Goal: Task Accomplishment & Management: Complete application form

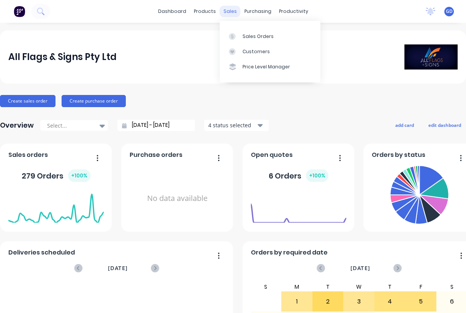
click at [229, 10] on div "sales" at bounding box center [230, 11] width 21 height 11
click at [249, 37] on div "Sales Orders" at bounding box center [257, 36] width 31 height 7
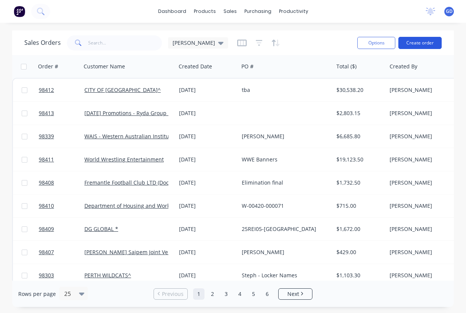
click at [418, 46] on button "Create order" at bounding box center [419, 43] width 43 height 12
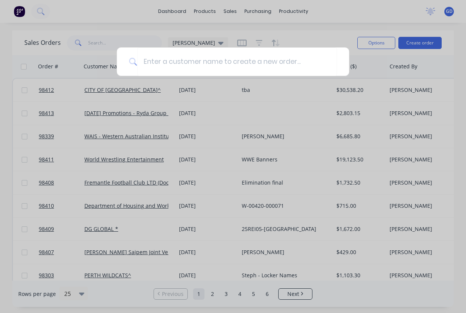
click at [130, 94] on div at bounding box center [233, 156] width 466 height 313
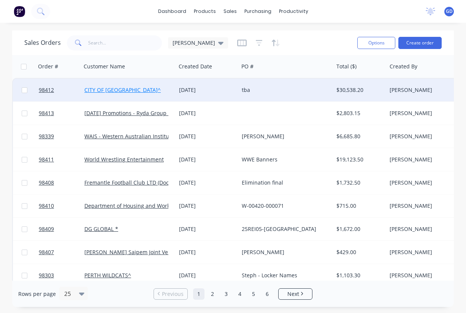
click at [107, 92] on link "CITY OF [GEOGRAPHIC_DATA]^" at bounding box center [122, 89] width 76 height 7
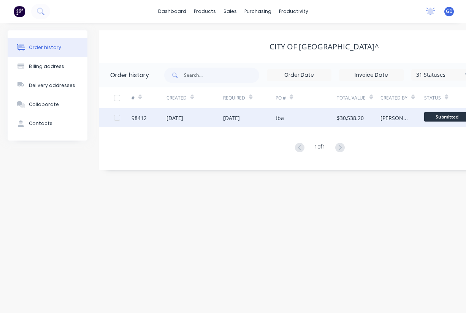
click at [144, 120] on div "98412" at bounding box center [138, 118] width 15 height 8
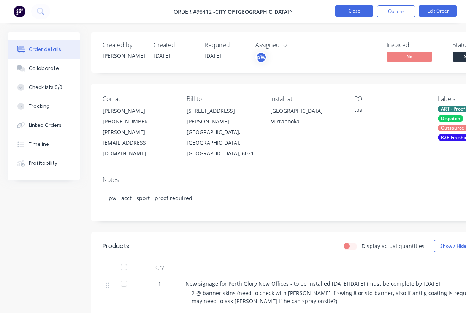
click at [354, 13] on button "Close" at bounding box center [354, 10] width 38 height 11
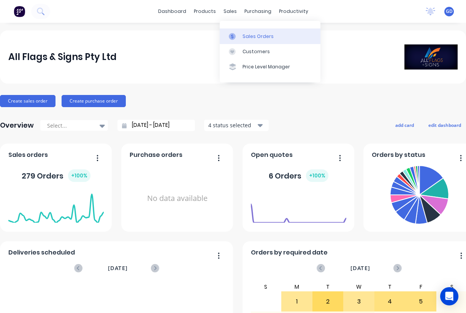
click at [250, 36] on div "Sales Orders" at bounding box center [257, 36] width 31 height 7
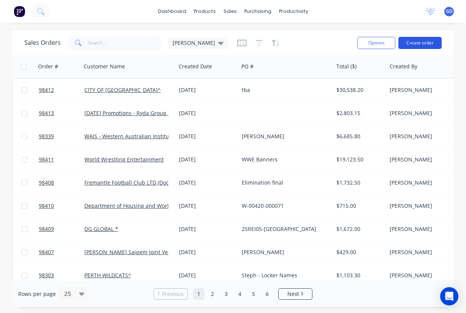
click at [415, 44] on button "Create order" at bounding box center [419, 43] width 43 height 12
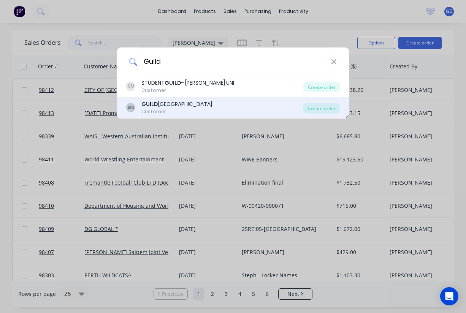
type input "Guild"
click at [164, 106] on div "GUILD FORD GRAMMAR SCHOOL" at bounding box center [176, 104] width 71 height 8
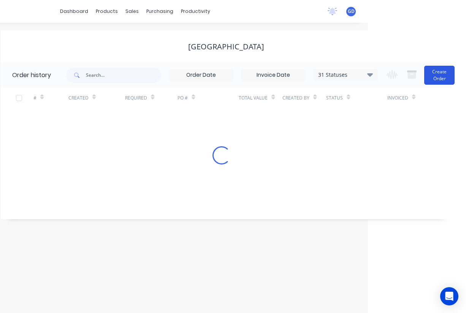
scroll to position [0, 98]
click at [434, 81] on button "Create Order" at bounding box center [439, 75] width 30 height 19
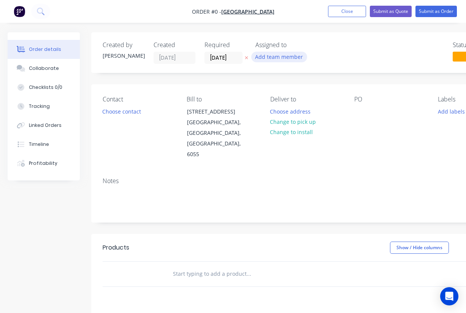
click at [284, 57] on button "Add team member" at bounding box center [279, 57] width 56 height 10
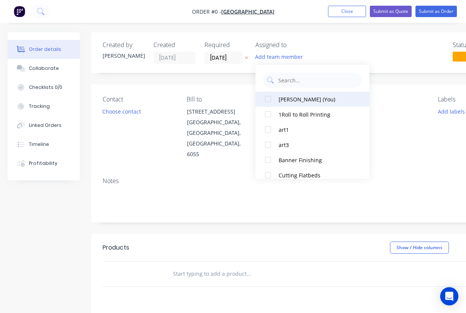
click at [269, 100] on div at bounding box center [267, 99] width 15 height 15
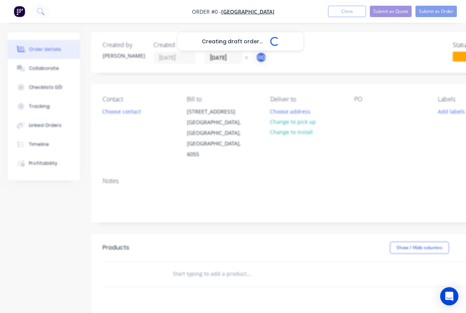
click at [220, 55] on div "Creating draft order... Loading... Order details Collaborate Checklists 0/0 Tra…" at bounding box center [264, 256] width 528 height 448
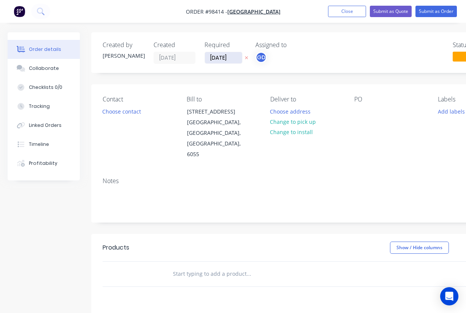
click at [223, 58] on input "[DATE]" at bounding box center [223, 57] width 37 height 11
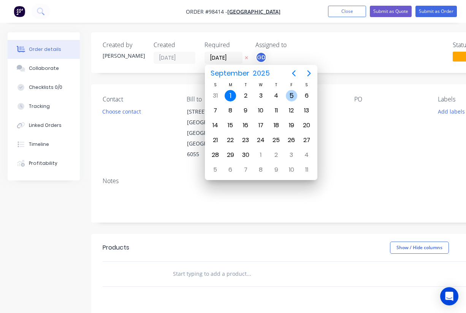
click at [291, 95] on div "5" at bounding box center [291, 95] width 11 height 11
type input "05/09/25"
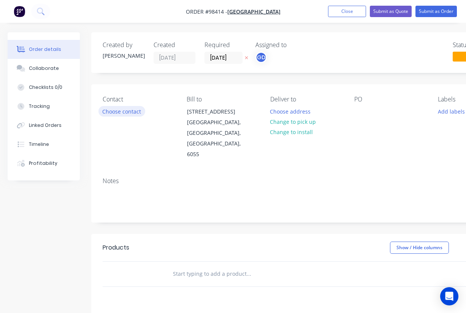
click at [136, 112] on button "Choose contact" at bounding box center [121, 111] width 47 height 10
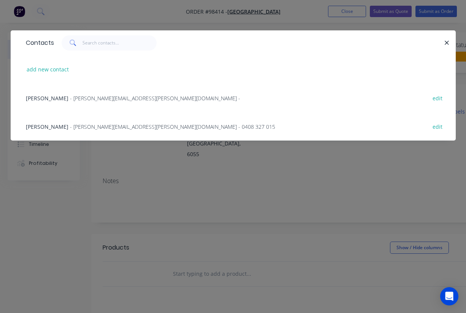
click at [40, 99] on span "Louise Sheehan" at bounding box center [47, 98] width 43 height 7
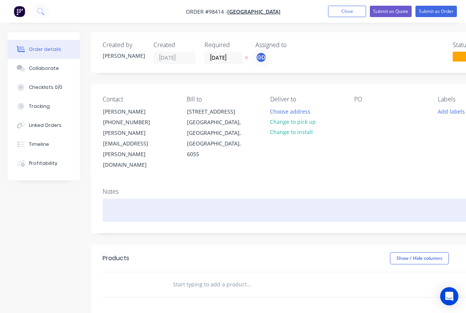
click at [111, 199] on div at bounding box center [306, 210] width 407 height 23
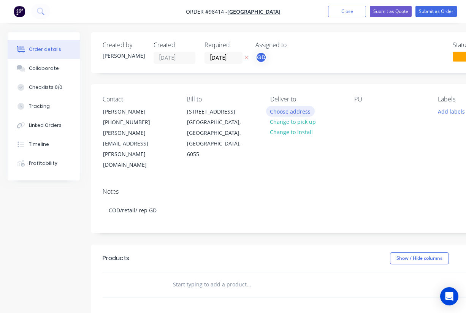
click at [284, 112] on button "Choose address" at bounding box center [290, 111] width 49 height 10
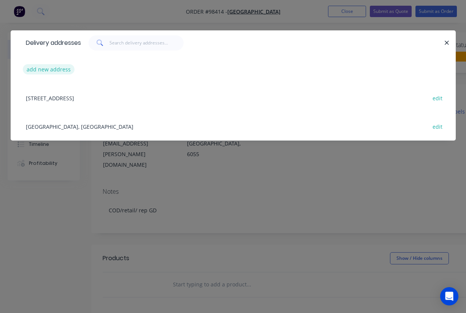
click at [54, 70] on button "add new address" at bounding box center [49, 69] width 52 height 10
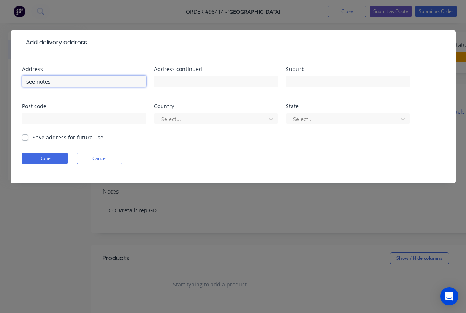
type input "see notes"
click at [33, 138] on label "Save address for future use" at bounding box center [68, 137] width 71 height 8
click at [25, 138] on input "Save address for future use" at bounding box center [25, 136] width 6 height 7
checkbox input "true"
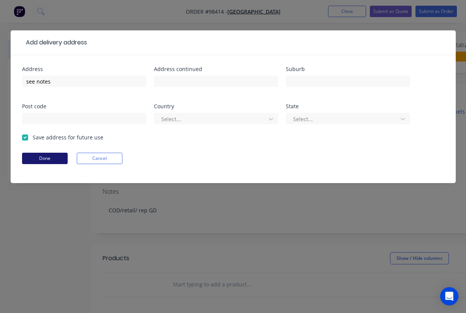
click at [40, 158] on button "Done" at bounding box center [45, 158] width 46 height 11
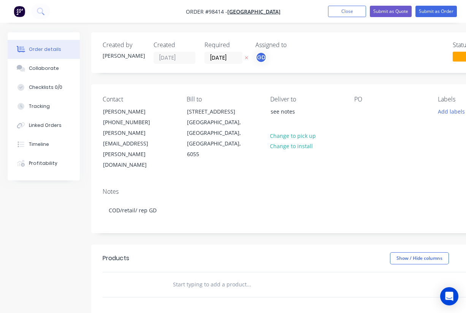
click at [198, 277] on input "text" at bounding box center [248, 284] width 152 height 15
paste input "Car stickers Vehicle SAV, matching laminate and router cut to circle shape. Qty…"
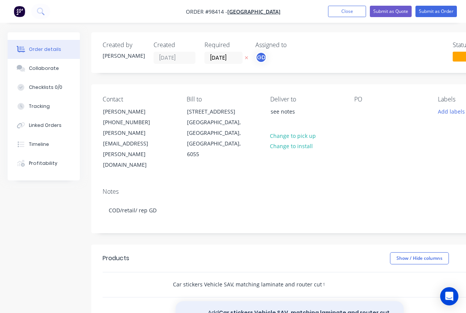
type input "Car stickers Vehicle SAV, matching laminate and router cut to circle shape. Qty…"
click at [238, 301] on button "Add Car stickers Vehicle SAV, matching laminate and router cut to circle shape.…" at bounding box center [289, 316] width 228 height 31
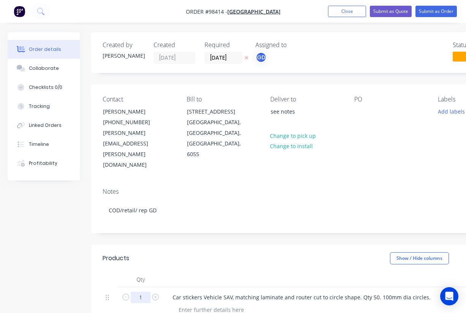
click at [142, 292] on input "1" at bounding box center [141, 297] width 20 height 11
type input "50"
click at [208, 272] on div at bounding box center [315, 279] width 304 height 15
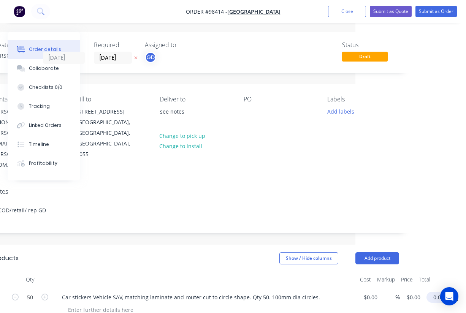
click at [440, 292] on input "0.00" at bounding box center [437, 297] width 17 height 11
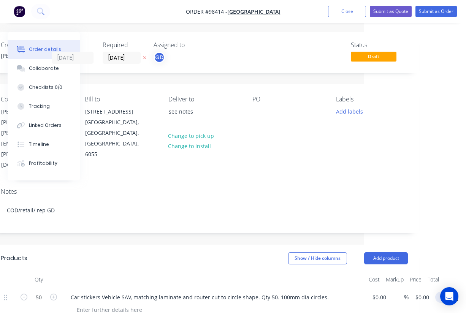
scroll to position [0, 102]
type input "267.50"
type input "$5.35"
type input "$267.50"
click at [248, 245] on header "Products Show / Hide columns Add product" at bounding box center [204, 258] width 430 height 27
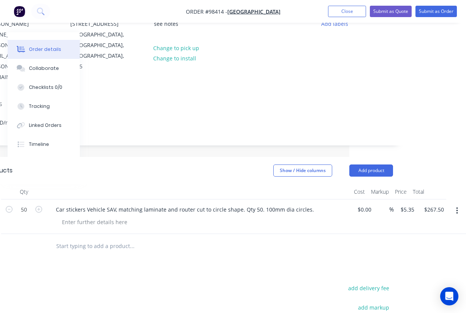
scroll to position [89, 117]
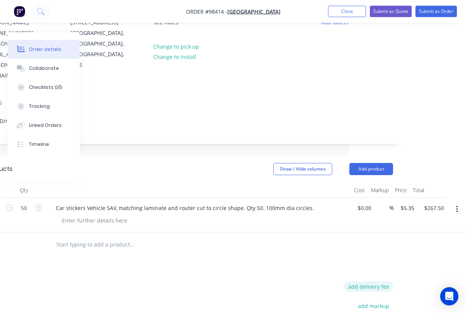
click at [377, 281] on button "add delivery fee" at bounding box center [368, 286] width 49 height 10
type input "55"
click at [258, 226] on div "Products Show / Hide columns Add product Qty Cost Markup Price Total 50 Car sti…" at bounding box center [190, 296] width 430 height 282
drag, startPoint x: 142, startPoint y: 3, endPoint x: 291, endPoint y: 14, distance: 149.3
click at [291, 14] on nav "Order #98414 - GUILDFORD GRAMMAR SCHOOL Add product Close Submit as Quote Submi…" at bounding box center [233, 11] width 466 height 23
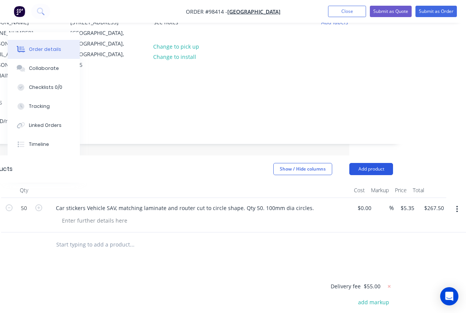
click at [373, 163] on button "Add product" at bounding box center [371, 169] width 44 height 12
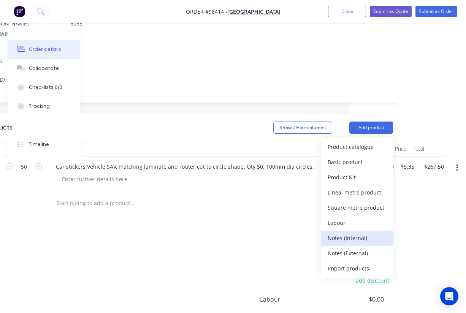
scroll to position [132, 117]
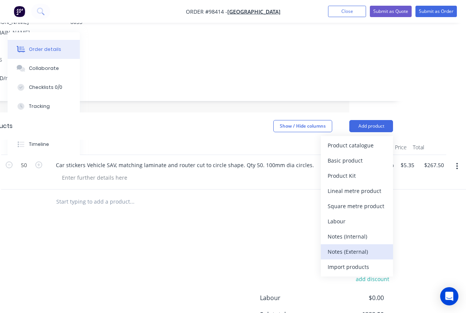
click at [355, 246] on div "Notes (External)" at bounding box center [356, 251] width 58 height 11
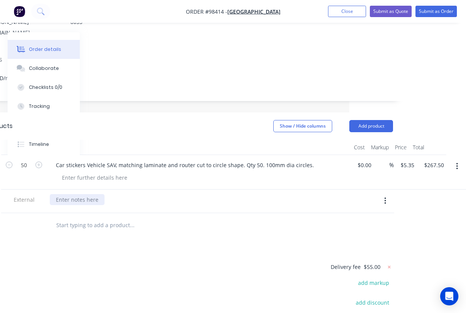
click at [81, 194] on div at bounding box center [77, 199] width 55 height 11
paste div
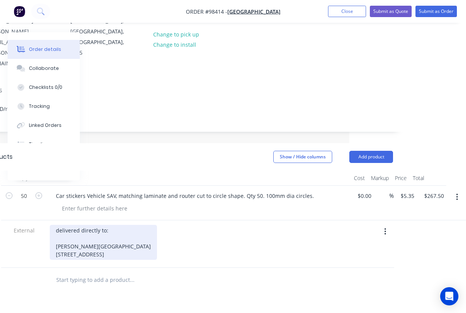
scroll to position [0, 117]
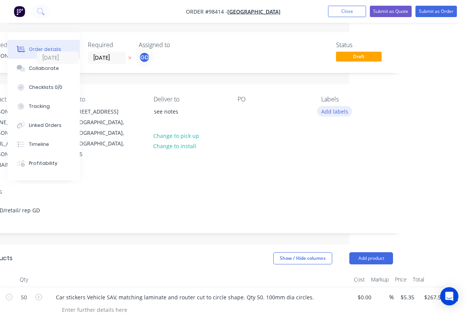
click at [341, 114] on button "Add labels" at bounding box center [334, 111] width 35 height 10
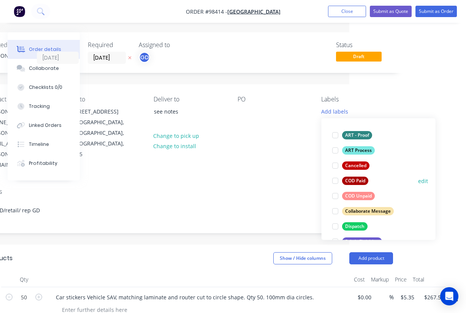
scroll to position [45, 0]
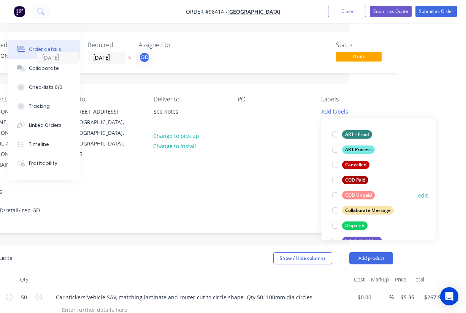
click at [357, 195] on div "COD Unpaid" at bounding box center [358, 195] width 33 height 8
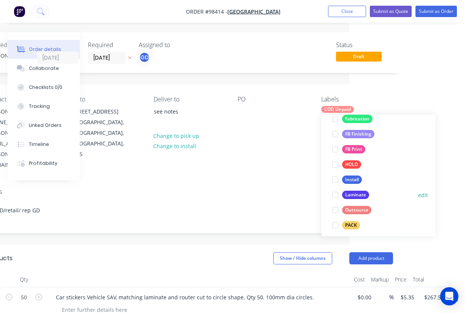
click at [357, 195] on div "Laminate" at bounding box center [355, 195] width 27 height 8
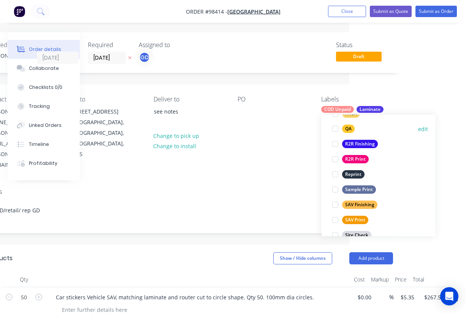
scroll to position [306, 0]
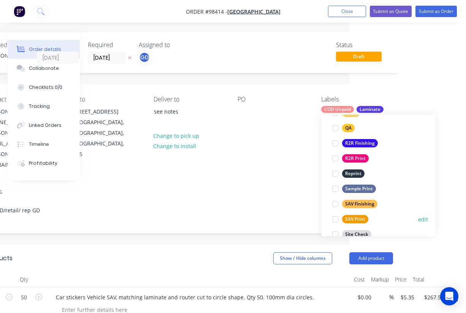
click at [360, 220] on div "SAV Print" at bounding box center [355, 219] width 26 height 8
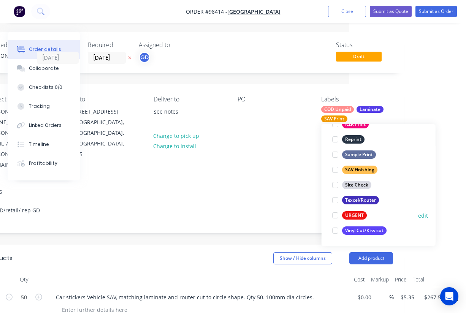
scroll to position [365, 0]
click at [365, 232] on div "Vinyl Cut/Kiss cut" at bounding box center [364, 230] width 44 height 8
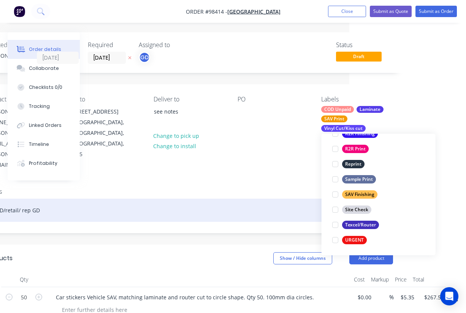
click at [218, 199] on div "COD/retail/ rep GD" at bounding box center [189, 210] width 407 height 23
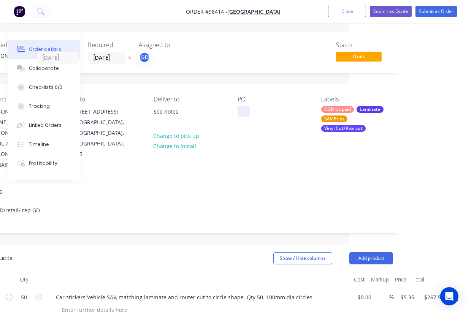
click at [241, 112] on div at bounding box center [243, 111] width 12 height 11
click at [246, 182] on div "Notes COD/retail/ rep GD" at bounding box center [190, 207] width 430 height 51
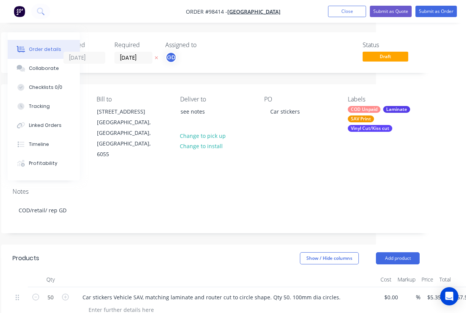
scroll to position [0, 0]
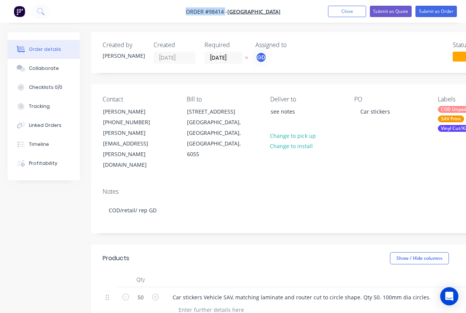
drag, startPoint x: 167, startPoint y: 9, endPoint x: 210, endPoint y: 13, distance: 42.4
click at [210, 13] on nav "Order #98414 - GUILDFORD GRAMMAR SCHOOL Add product Close Submit as Quote Submi…" at bounding box center [233, 11] width 466 height 23
copy span "Order #98414"
click at [348, 14] on button "Close" at bounding box center [347, 11] width 38 height 11
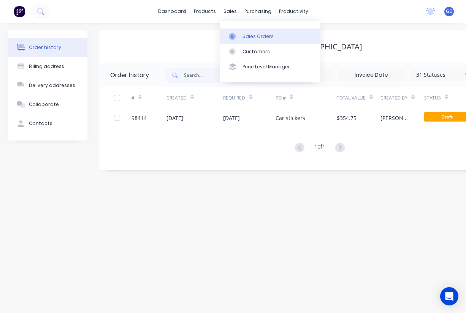
click at [248, 35] on div "Sales Orders" at bounding box center [257, 36] width 31 height 7
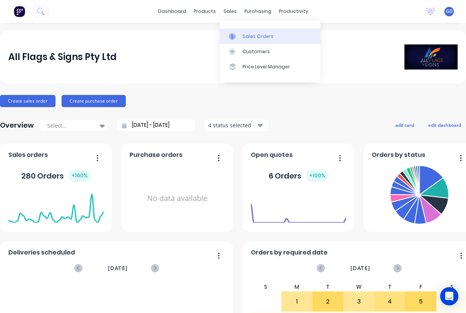
click at [252, 38] on div "Sales Orders" at bounding box center [257, 36] width 31 height 7
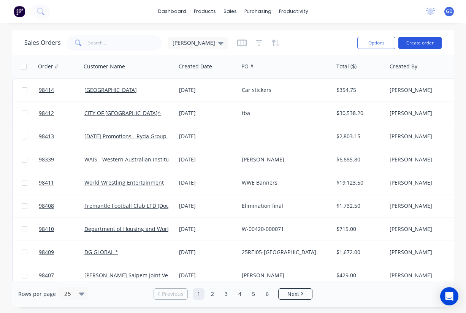
click at [414, 44] on button "Create order" at bounding box center [419, 43] width 43 height 12
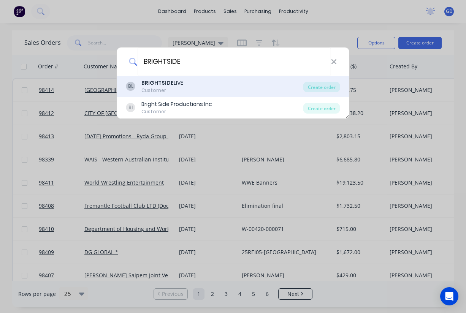
type input "BRIGHTSIDE"
click at [168, 82] on b "BRIGHTSIDE" at bounding box center [157, 83] width 32 height 8
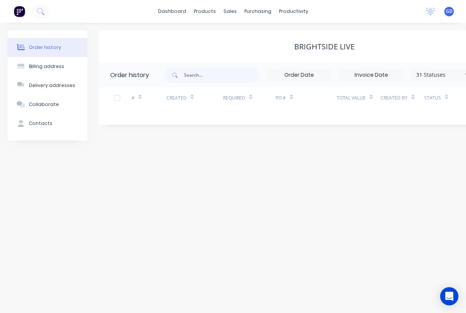
scroll to position [0, 90]
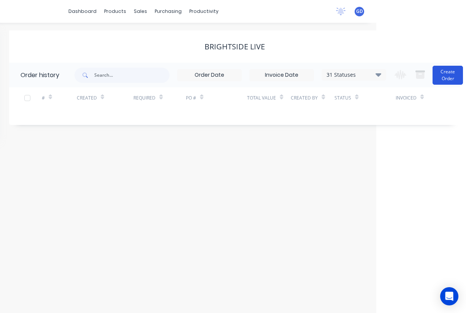
click at [442, 82] on button "Create Order" at bounding box center [447, 75] width 30 height 19
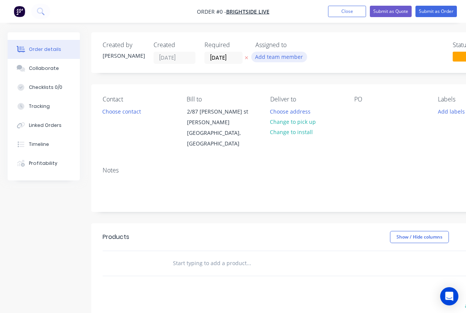
click at [273, 57] on button "Add team member" at bounding box center [279, 57] width 56 height 10
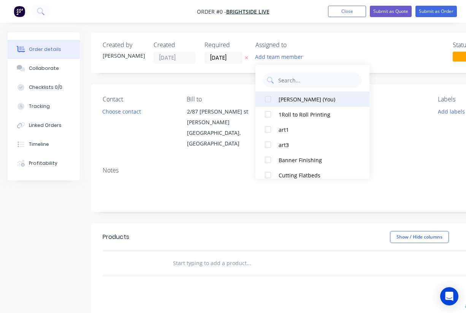
click at [267, 98] on div at bounding box center [267, 99] width 15 height 15
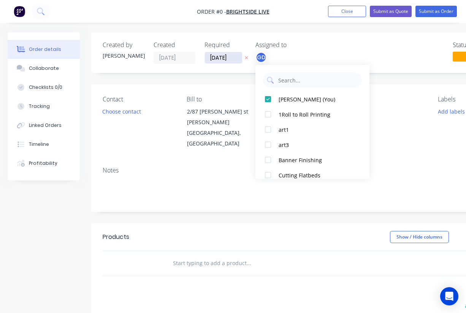
click at [221, 58] on div "Order details Collaborate Checklists 0/0 Tracking Linked Orders Timeline Profit…" at bounding box center [264, 251] width 528 height 438
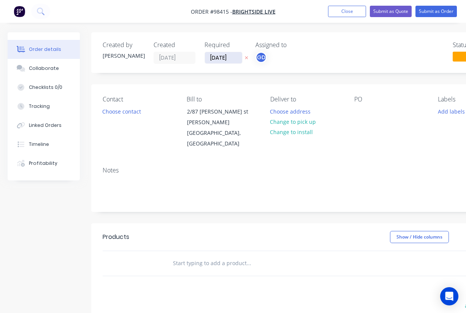
click at [231, 57] on input "[DATE]" at bounding box center [223, 57] width 37 height 11
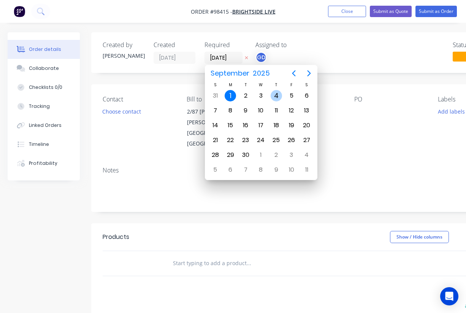
click at [277, 95] on div "4" at bounding box center [275, 95] width 11 height 11
type input "04/09/25"
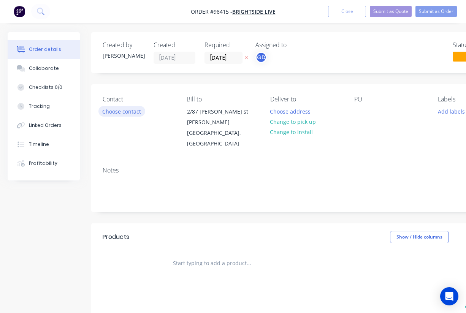
click at [128, 110] on button "Choose contact" at bounding box center [121, 111] width 47 height 10
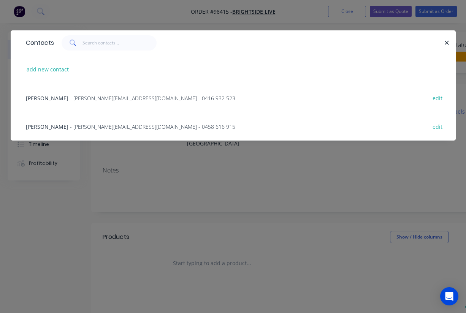
click at [37, 128] on span "Dave Salt" at bounding box center [47, 126] width 43 height 7
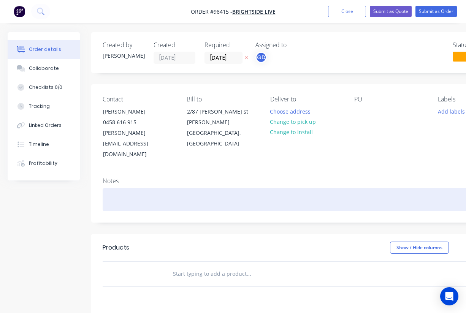
click at [109, 188] on div at bounding box center [306, 199] width 407 height 23
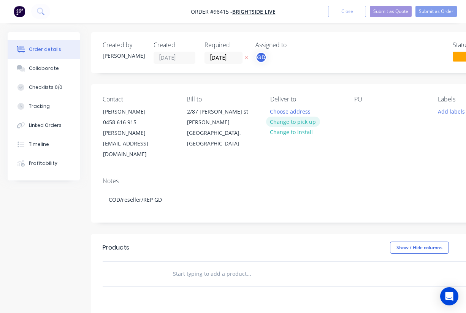
click at [298, 125] on button "Change to pick up" at bounding box center [293, 122] width 54 height 10
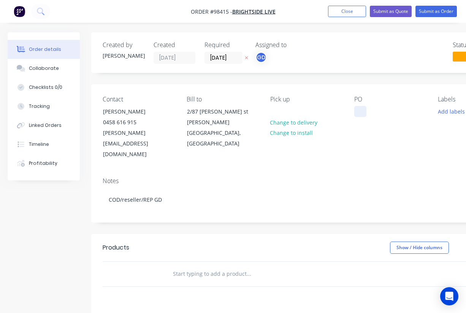
click at [361, 115] on div at bounding box center [360, 111] width 12 height 11
click at [375, 143] on div "Contact Dave Salt 0458 616 915 dave.salt@brightsidelive.net.au Bill to 2/87 Hec…" at bounding box center [306, 127] width 430 height 87
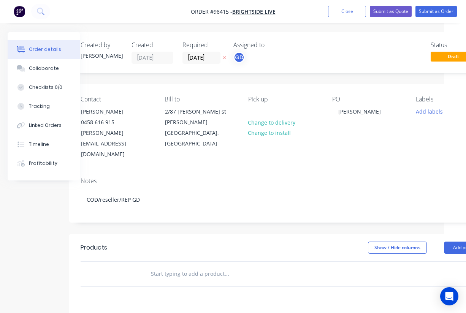
scroll to position [1, 61]
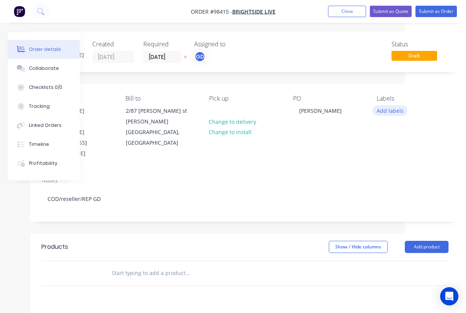
click at [397, 113] on button "Add labels" at bounding box center [389, 110] width 35 height 10
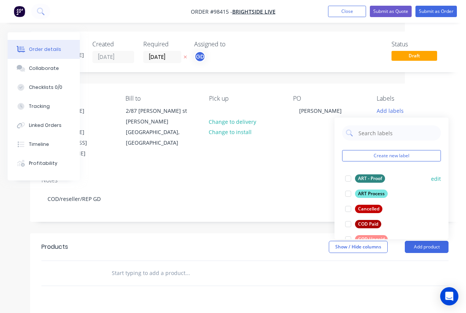
click at [373, 180] on div "ART - Proof" at bounding box center [370, 178] width 30 height 8
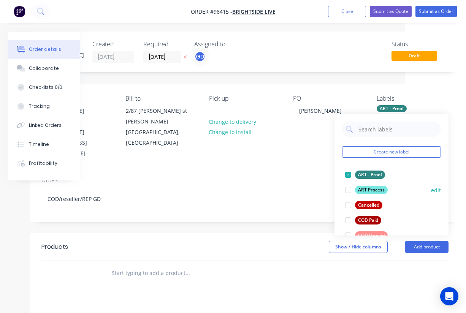
click at [370, 190] on div "ART Process" at bounding box center [371, 190] width 33 height 8
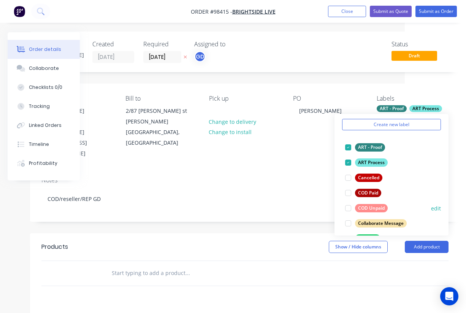
click at [376, 209] on div "COD Unpaid" at bounding box center [371, 208] width 33 height 8
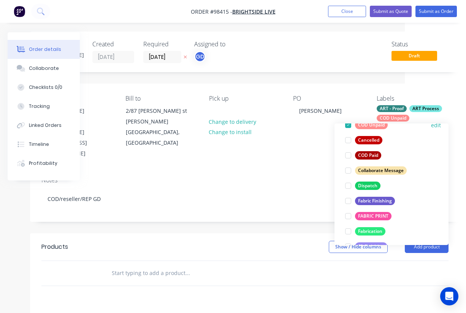
scroll to position [91, 0]
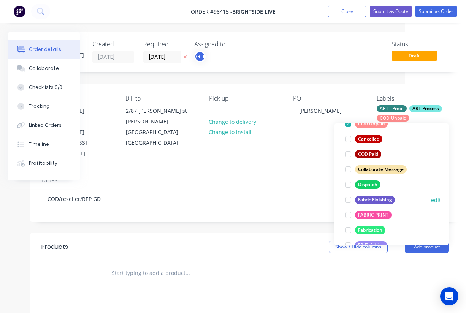
click at [376, 200] on div "Fabric Finishing" at bounding box center [375, 200] width 40 height 8
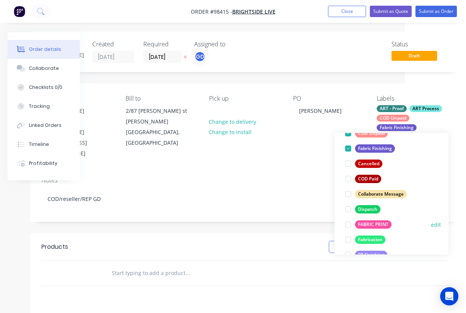
click at [374, 223] on div "FABRIC PRINT" at bounding box center [373, 224] width 36 height 8
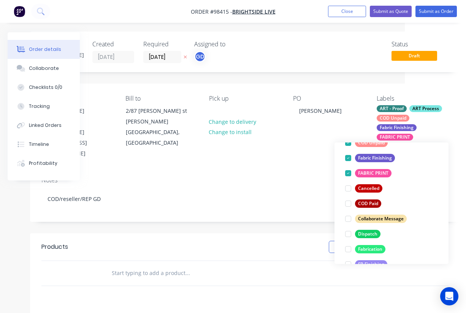
click at [257, 177] on div "Notes" at bounding box center [244, 180] width 407 height 7
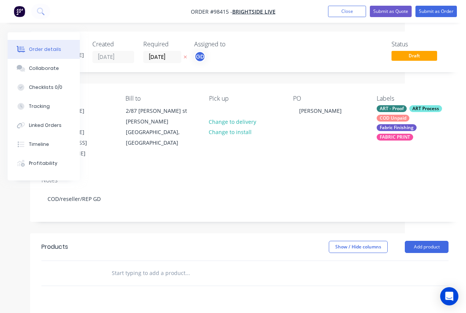
click at [143, 265] on input "text" at bounding box center [187, 272] width 152 height 15
click at [133, 265] on input "text" at bounding box center [187, 272] width 152 height 15
paste input "V02 straight. 4 @ 4m wide x 2300"
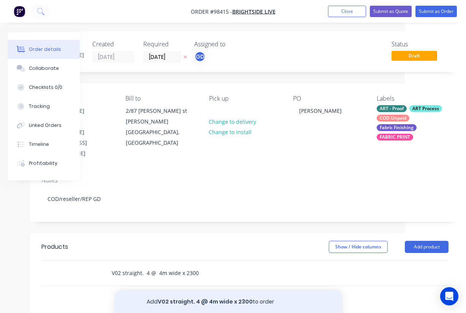
type input "V02 straight. 4 @ 4m wide x 2300"
click at [205, 290] on button "Add V02 straight. 4 @ 4m wide x 2300 to order" at bounding box center [228, 302] width 228 height 24
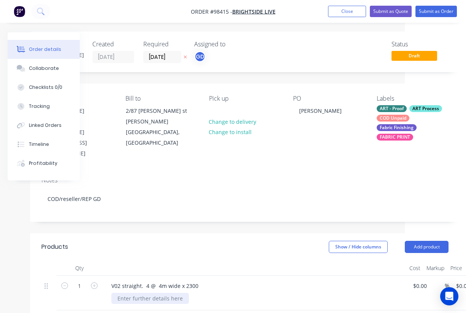
click at [147, 293] on div at bounding box center [149, 298] width 77 height 11
click at [94, 282] on icon "button" at bounding box center [94, 285] width 7 height 7
type input "4"
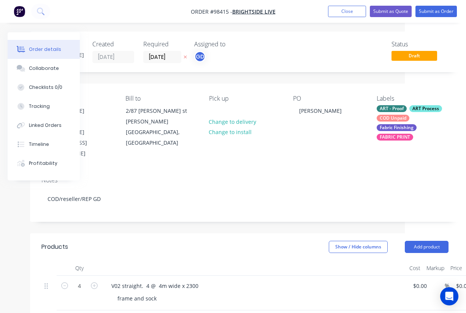
click at [150, 241] on div "Show / Hide columns Add product" at bounding box center [288, 247] width 320 height 12
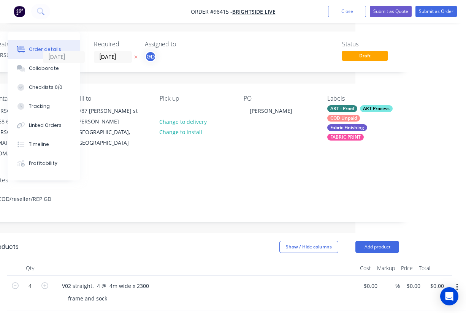
scroll to position [1, 111]
click at [437, 280] on input "0.00" at bounding box center [437, 285] width 17 height 11
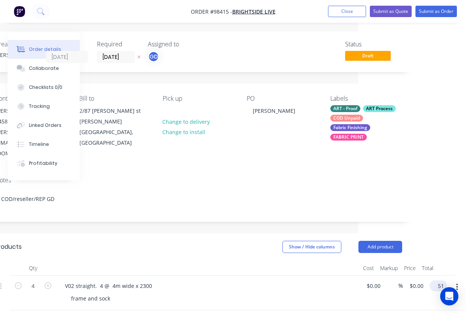
scroll to position [1, 102]
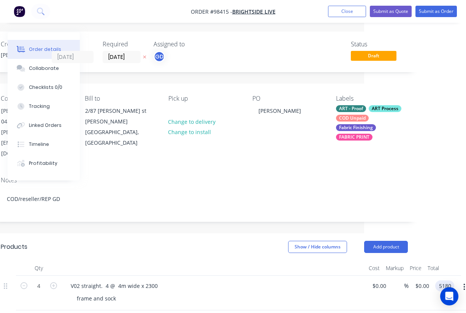
type input "5180"
type input "$1,295.00"
type input "$5,180.00"
click at [237, 239] on header "Products Show / Hide columns Add product" at bounding box center [204, 246] width 430 height 27
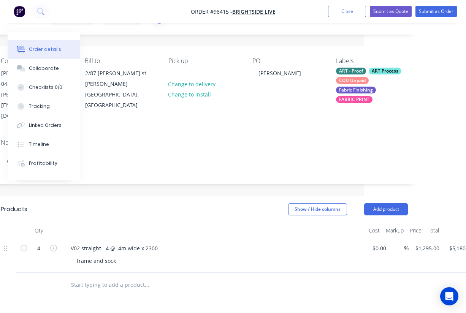
scroll to position [40, 102]
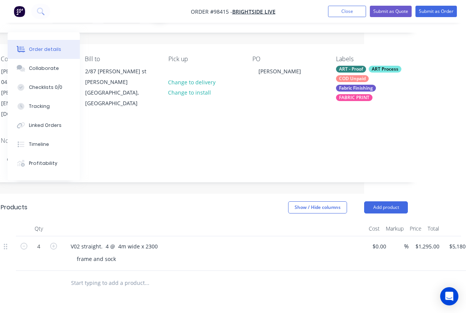
click at [128, 275] on input "text" at bounding box center [147, 282] width 152 height 15
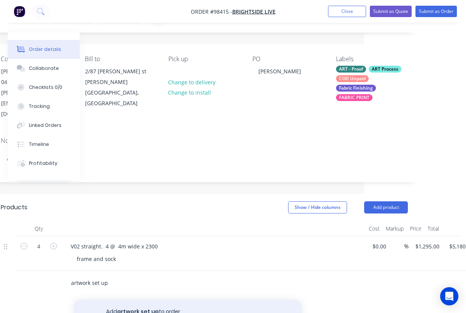
type input "artwork set up"
click at [156, 300] on button "Add artwork set up to order" at bounding box center [188, 312] width 228 height 24
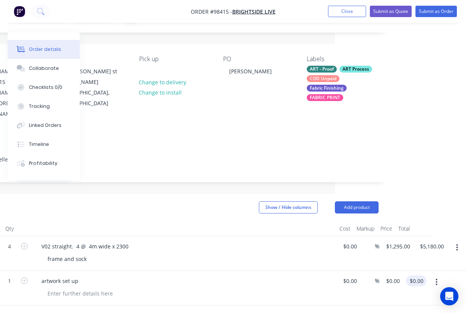
scroll to position [40, 131]
click at [420, 275] on input "0.00" at bounding box center [417, 280] width 17 height 11
type input "$300.00"
click at [227, 253] on div "frame and sock" at bounding box center [187, 258] width 292 height 11
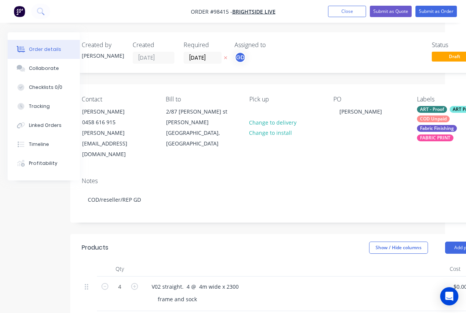
scroll to position [0, 0]
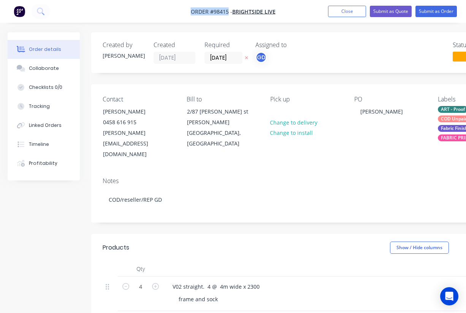
drag, startPoint x: 186, startPoint y: 8, endPoint x: 228, endPoint y: 11, distance: 42.6
click at [228, 11] on nav "Order #98415 - BRIGHTSIDE LIVE Add product Close Submit as Quote Submit as Order" at bounding box center [233, 11] width 466 height 23
copy span "Order #98415"
click at [346, 13] on button "Close" at bounding box center [347, 11] width 38 height 11
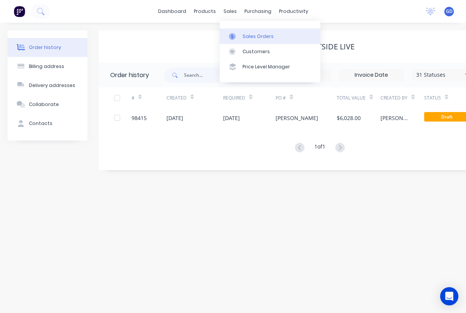
click at [246, 38] on div "Sales Orders" at bounding box center [257, 36] width 31 height 7
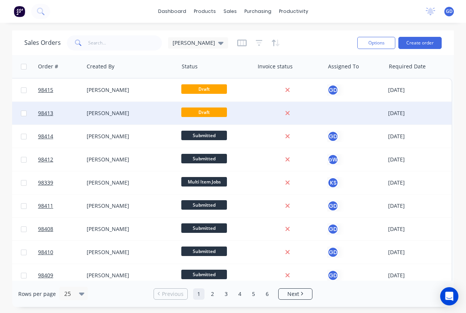
scroll to position [0, 305]
